Goal: Task Accomplishment & Management: Complete application form

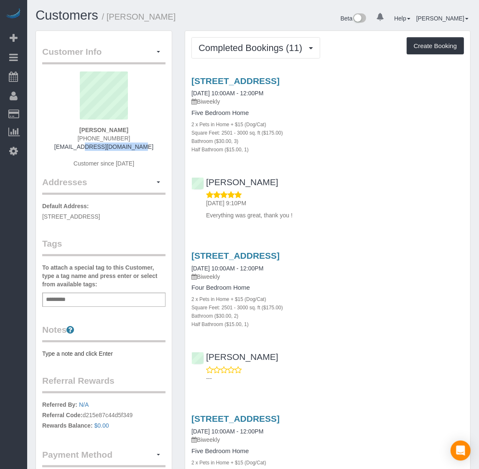
drag, startPoint x: 74, startPoint y: 143, endPoint x: 139, endPoint y: 149, distance: 65.8
click at [139, 149] on div "[PERSON_NAME] [PHONE_NUMBER] [EMAIL_ADDRESS][DOMAIN_NAME] Customer since [DATE]" at bounding box center [103, 123] width 123 height 104
copy link "[EMAIL_ADDRESS][DOMAIN_NAME]"
click at [224, 46] on span "Completed Bookings (11)" at bounding box center [252, 48] width 108 height 10
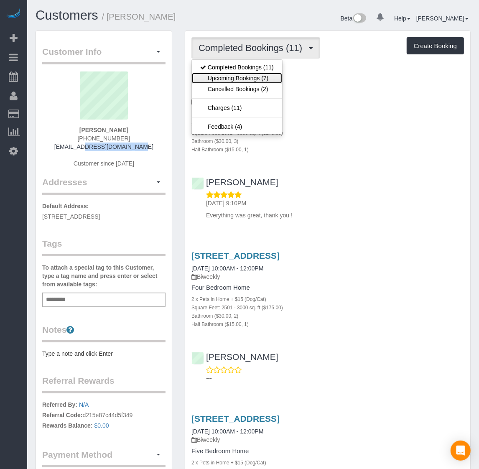
click at [257, 78] on link "Upcoming Bookings (7)" at bounding box center [237, 78] width 90 height 11
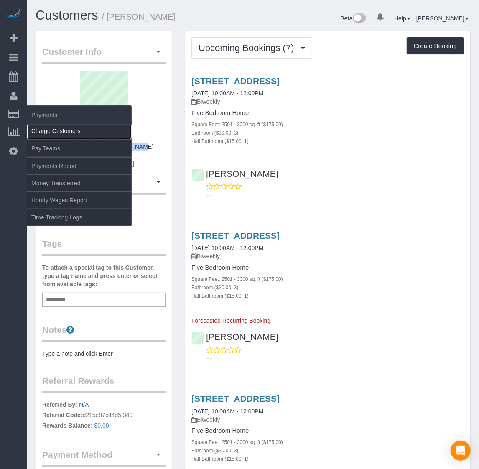
click at [43, 127] on link "Charge Customers" at bounding box center [79, 130] width 104 height 17
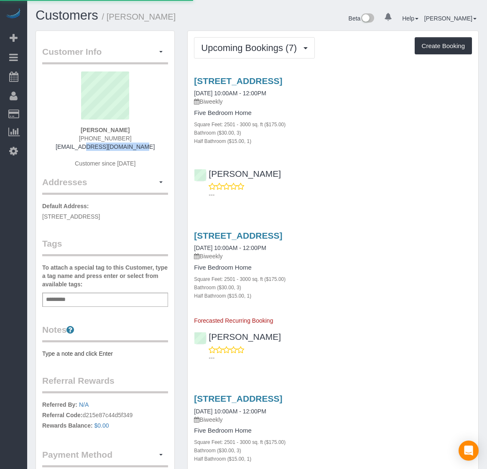
select select
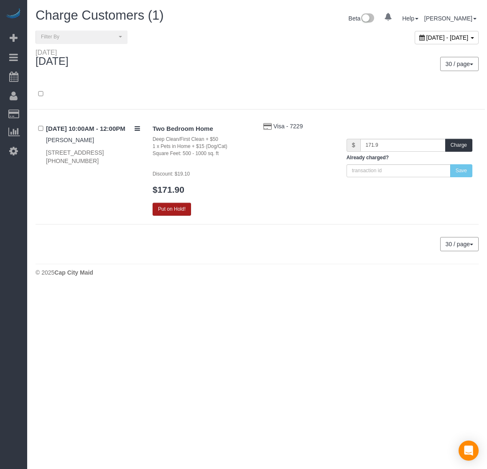
click at [184, 207] on button "Put on Hold!" at bounding box center [171, 209] width 38 height 13
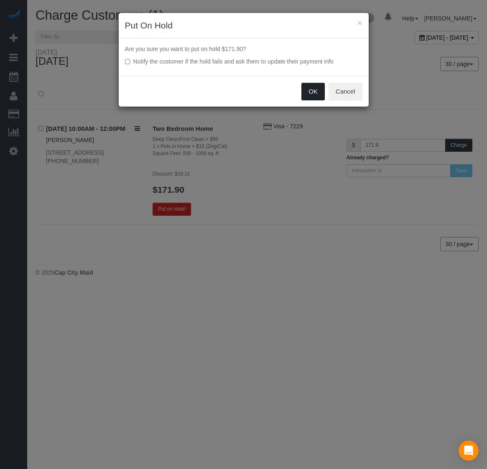
click at [309, 92] on button "OK" at bounding box center [312, 92] width 23 height 18
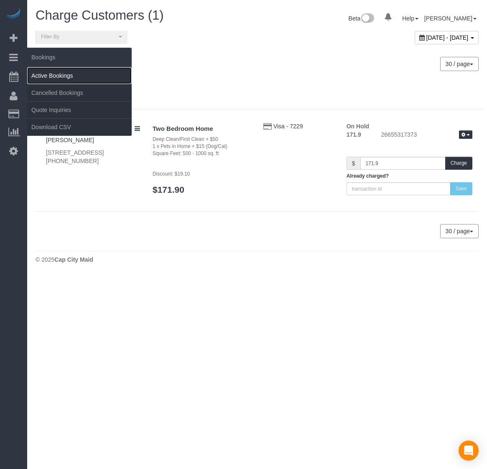
click at [59, 76] on link "Active Bookings" at bounding box center [79, 75] width 104 height 17
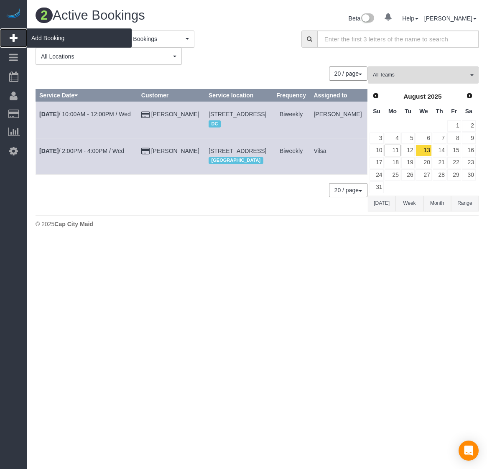
click at [84, 41] on span "Add Booking" at bounding box center [79, 37] width 104 height 19
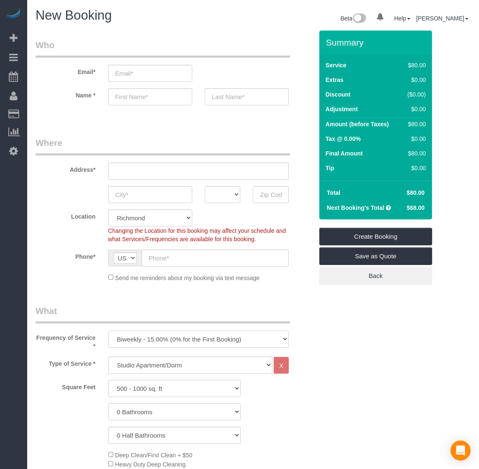
click at [155, 336] on select "One Time Weekly - 20.00% (0% for the First Booking) Biweekly - 15.00% (0% for t…" at bounding box center [198, 338] width 181 height 17
select select "object:4247"
click at [108, 330] on select "One Time Weekly - 20.00% (0% for the First Booking) Biweekly - 15.00% (0% for t…" at bounding box center [198, 338] width 181 height 17
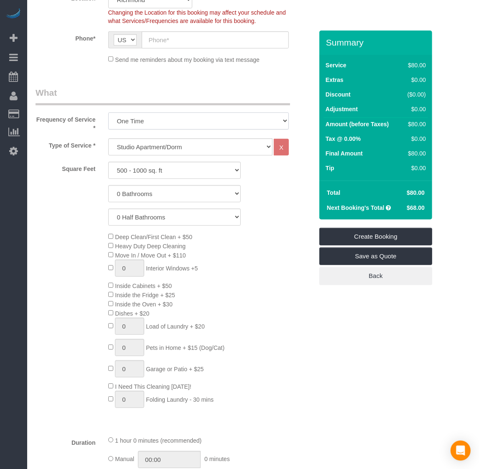
scroll to position [261, 0]
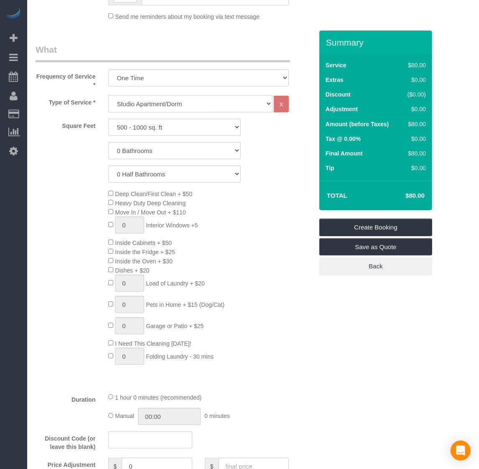
click at [150, 104] on select "Studio Apartment/Dorm One Bedroom Home Two Bedroom Home Three Bedroom Home Four…" at bounding box center [190, 103] width 165 height 17
select select "116"
click at [108, 95] on select "Studio Apartment/Dorm One Bedroom Home Two Bedroom Home Three Bedroom Home Four…" at bounding box center [190, 103] width 165 height 17
click at [182, 128] on select "500 - 1000 sq. ft [DATE] - [DATE] sq. ft [DATE] - [DATE] sq. ft [DATE] - 2500 s…" at bounding box center [174, 127] width 132 height 17
click at [175, 129] on select "500 - 1000 sq. ft [DATE] - [DATE] sq. ft [DATE] - [DATE] sq. ft [DATE] - 2500 s…" at bounding box center [174, 127] width 132 height 17
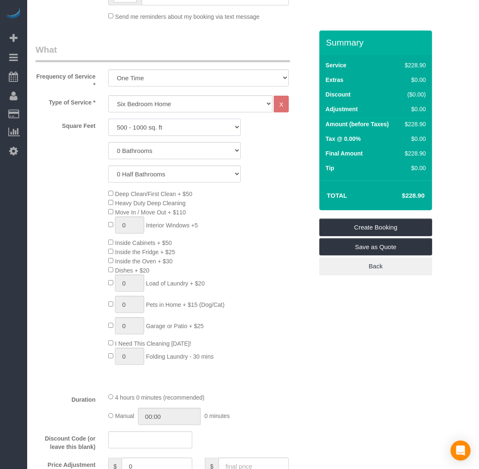
select select "5501"
click at [108, 119] on select "500 - 1000 sq. ft [DATE] - [DATE] sq. ft [DATE] - [DATE] sq. ft [DATE] - 2500 s…" at bounding box center [174, 127] width 132 height 17
click at [154, 151] on select "0 Bathrooms 1 Bathroom 2 Bathrooms 3 Bathrooms 4 Bathrooms 5 Bathrooms 6 Bathro…" at bounding box center [174, 150] width 132 height 17
select select "5"
click at [108, 142] on select "0 Bathrooms 1 Bathroom 2 Bathrooms 3 Bathrooms 4 Bathrooms 5 Bathrooms 6 Bathro…" at bounding box center [174, 150] width 132 height 17
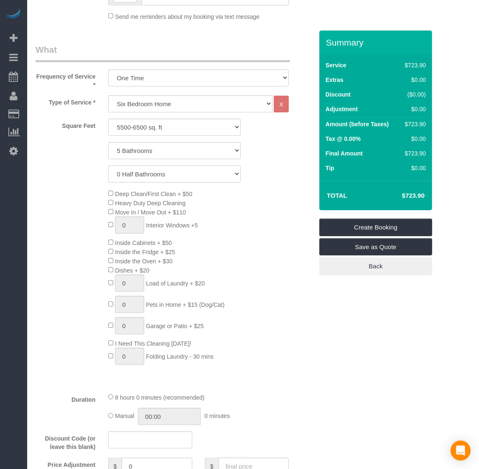
click at [142, 174] on select "0 Half Bathrooms 1 Half Bathroom 2 Half Bathrooms 3 Half Bathrooms 4 Half Bathr…" at bounding box center [174, 173] width 132 height 17
select select "1"
click at [108, 165] on select "0 Half Bathrooms 1 Half Bathroom 2 Half Bathrooms 3 Half Bathrooms 4 Half Bathr…" at bounding box center [174, 173] width 132 height 17
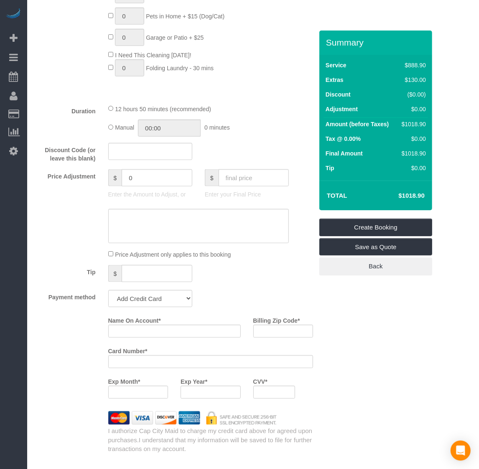
scroll to position [574, 0]
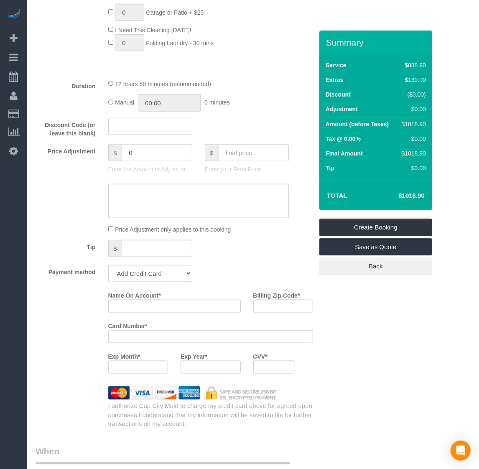
click at [135, 132] on input "text" at bounding box center [150, 126] width 84 height 17
type input "hero10"
click at [269, 240] on div "Tip $" at bounding box center [174, 249] width 290 height 19
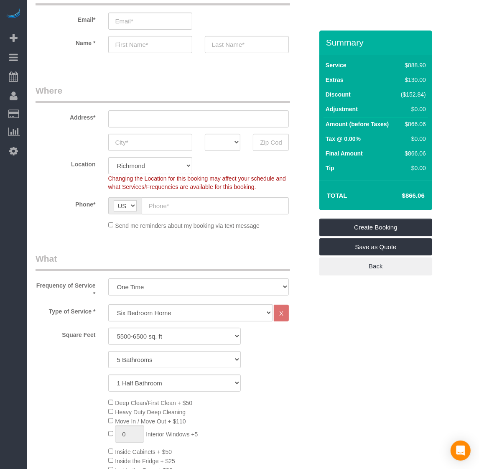
scroll to position [0, 0]
